Goal: Transaction & Acquisition: Purchase product/service

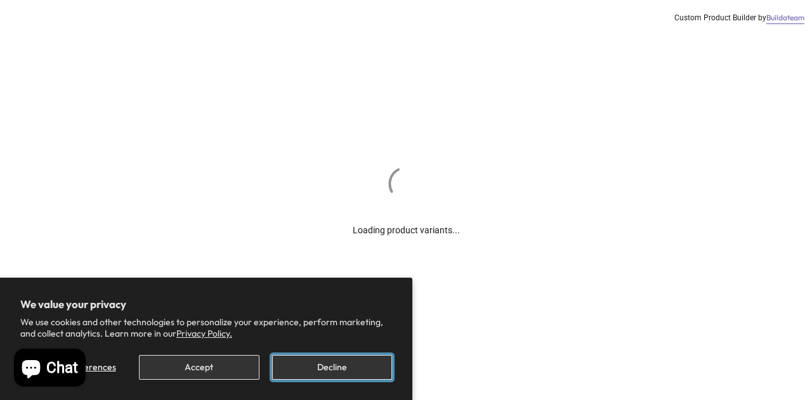
click at [323, 362] on button "Decline" at bounding box center [332, 367] width 120 height 25
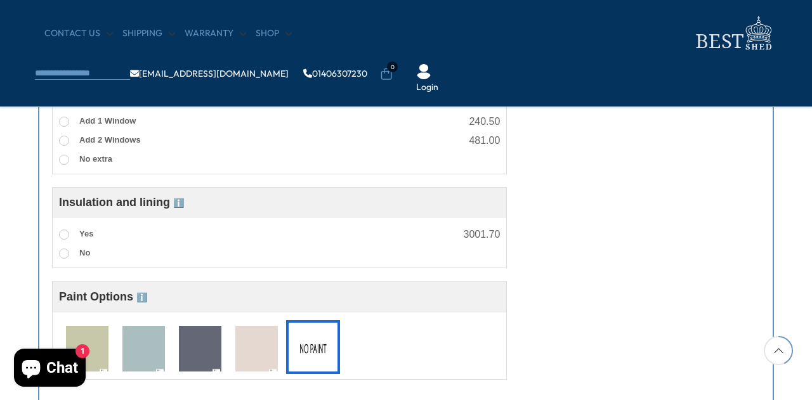
scroll to position [950, 0]
click at [66, 237] on span at bounding box center [64, 234] width 10 height 10
click at [184, 198] on span "ℹ️" at bounding box center [178, 202] width 11 height 10
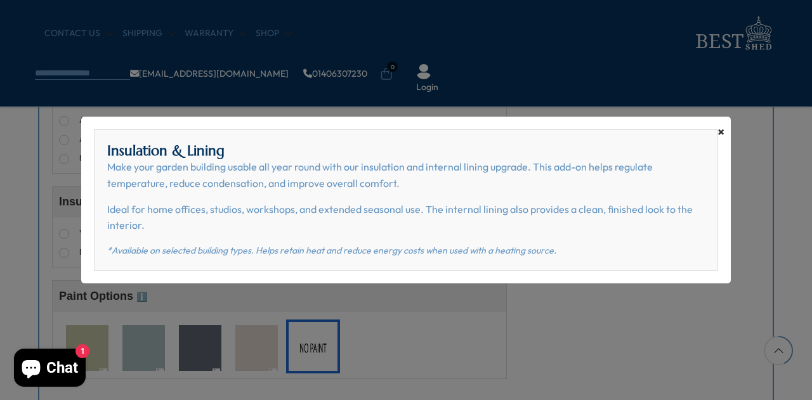
click at [723, 132] on span "×" at bounding box center [720, 132] width 7 height 18
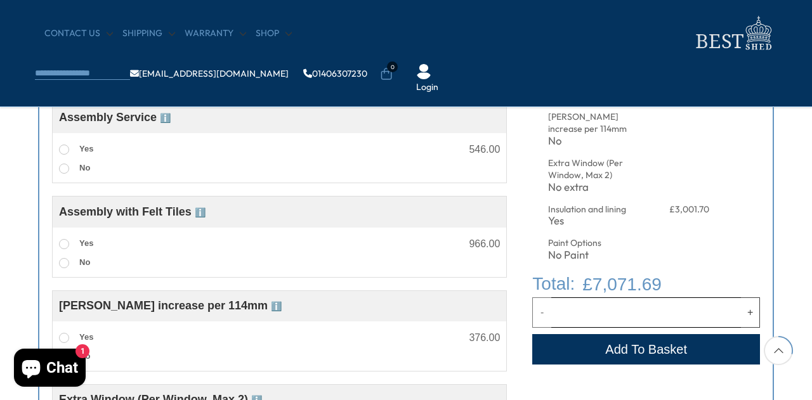
scroll to position [640, 0]
